Goal: Transaction & Acquisition: Purchase product/service

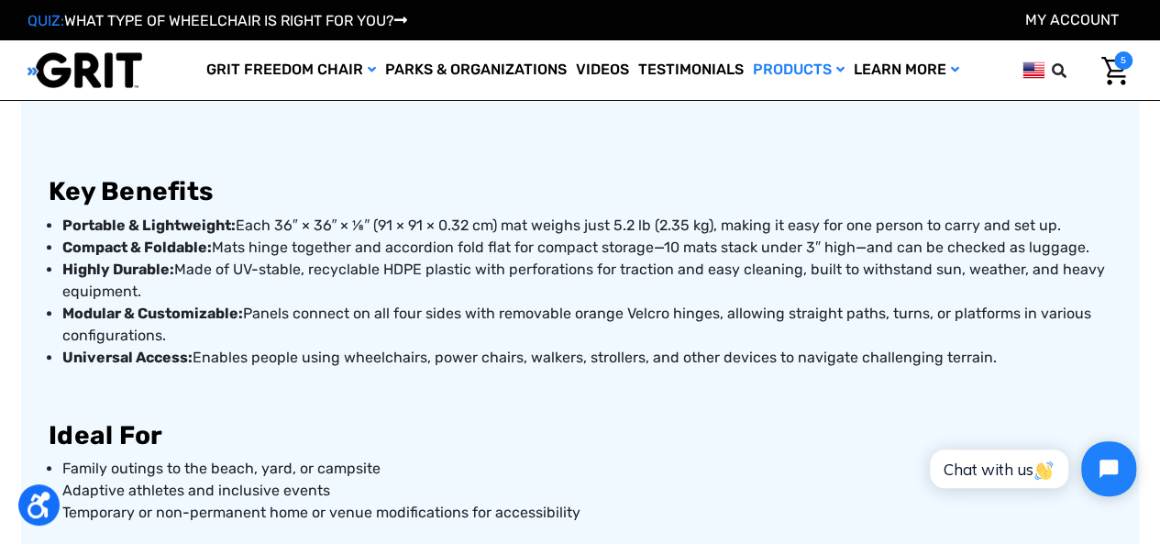
scroll to position [805, 0]
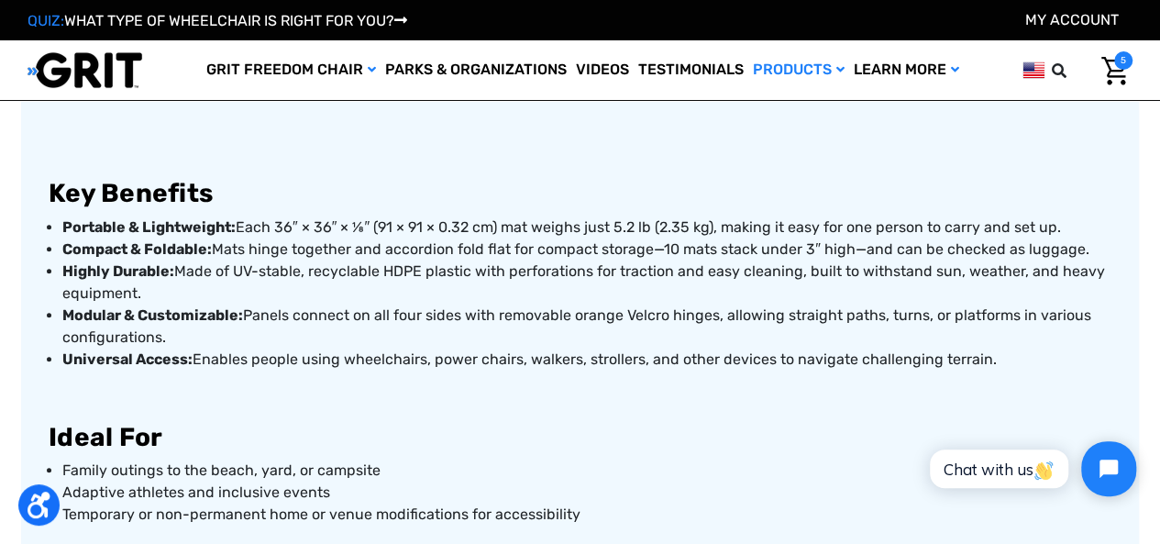
click at [1110, 65] on img "Cart with 5 items" at bounding box center [1114, 71] width 27 height 28
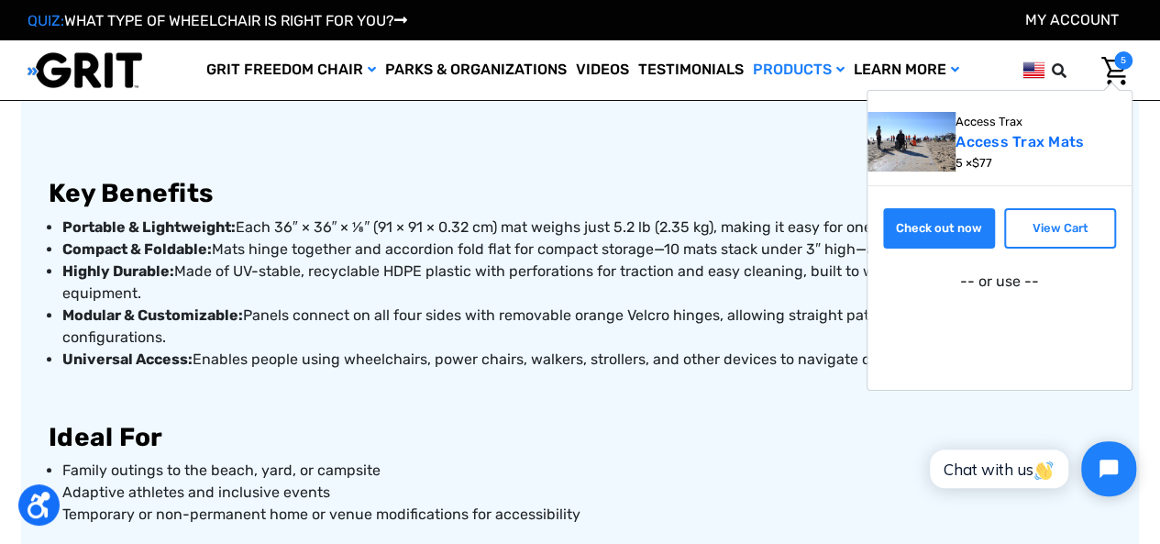
click at [952, 223] on link "Check out now" at bounding box center [939, 228] width 112 height 40
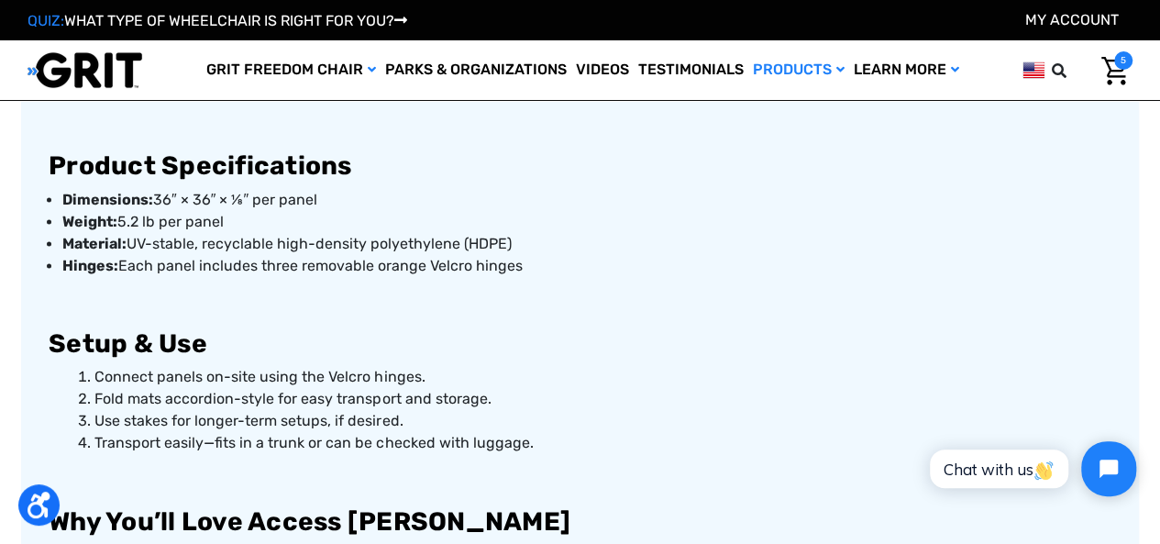
scroll to position [1255, 0]
